Goal: Task Accomplishment & Management: Complete application form

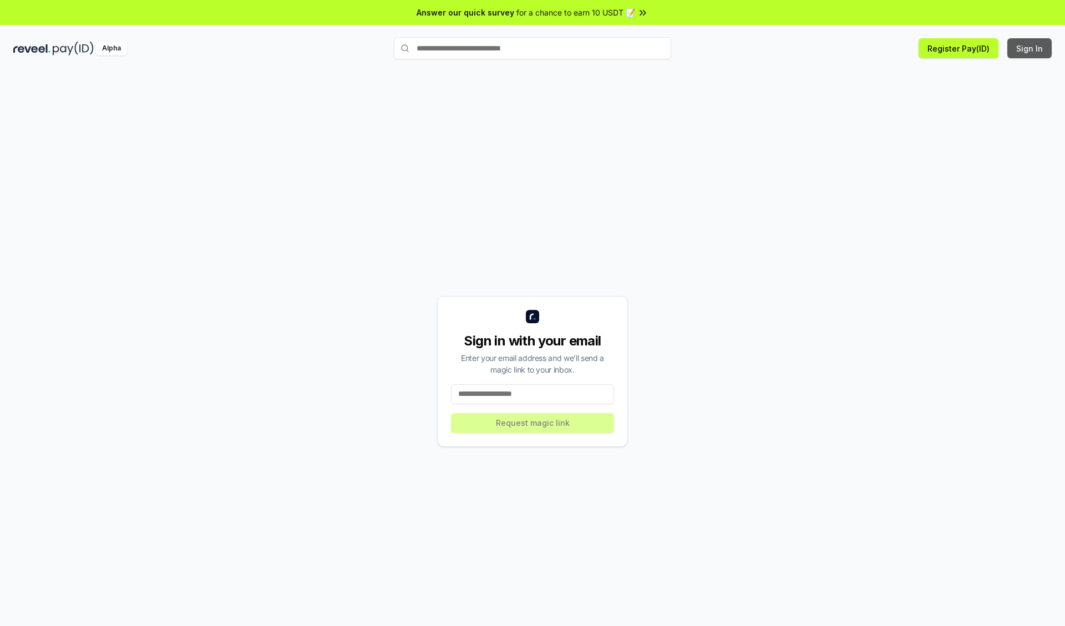
click at [1030, 48] on button "Sign In" at bounding box center [1029, 48] width 44 height 20
type input "**********"
click at [532, 423] on button "Request magic link" at bounding box center [532, 423] width 163 height 20
